Goal: Find specific page/section: Find specific page/section

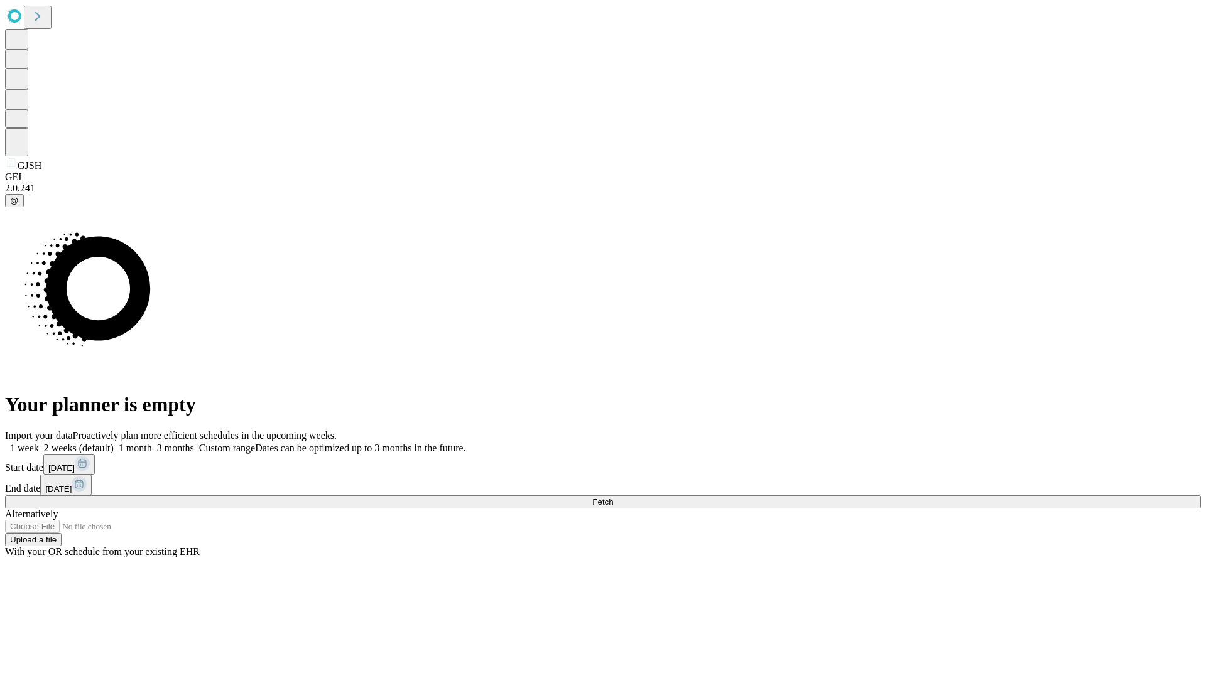
click at [613, 497] on span "Fetch" at bounding box center [602, 501] width 21 height 9
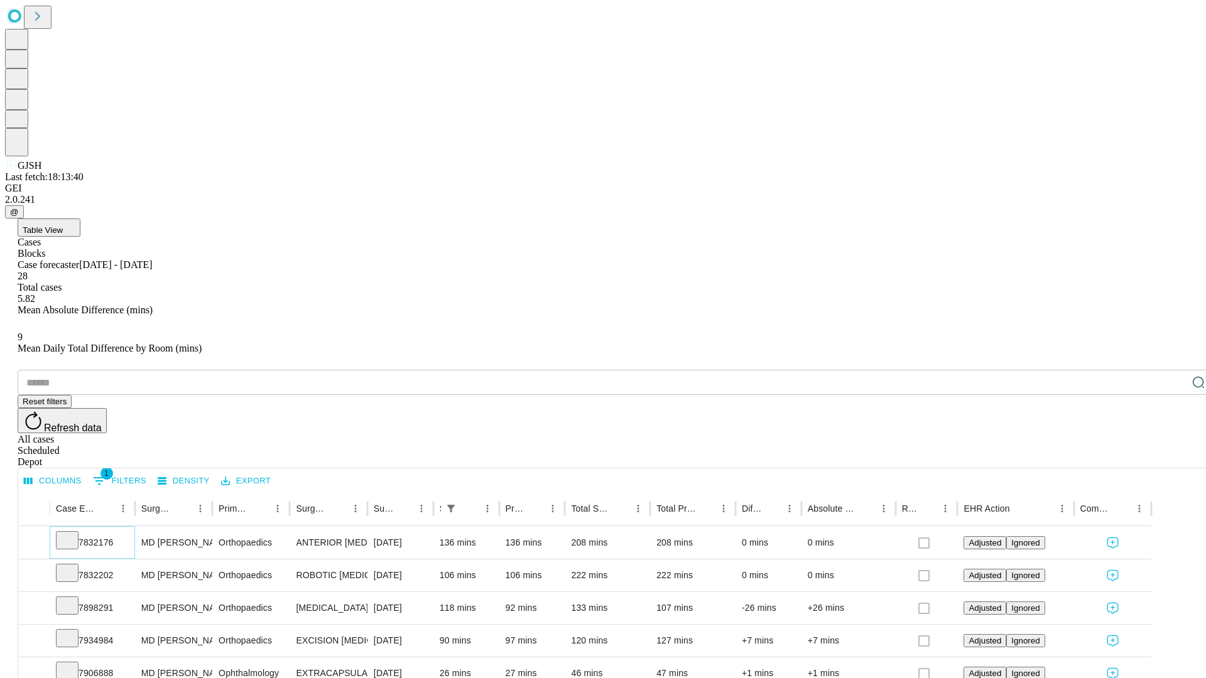
click at [73, 533] on icon at bounding box center [67, 539] width 13 height 13
